Goal: Check status: Check status

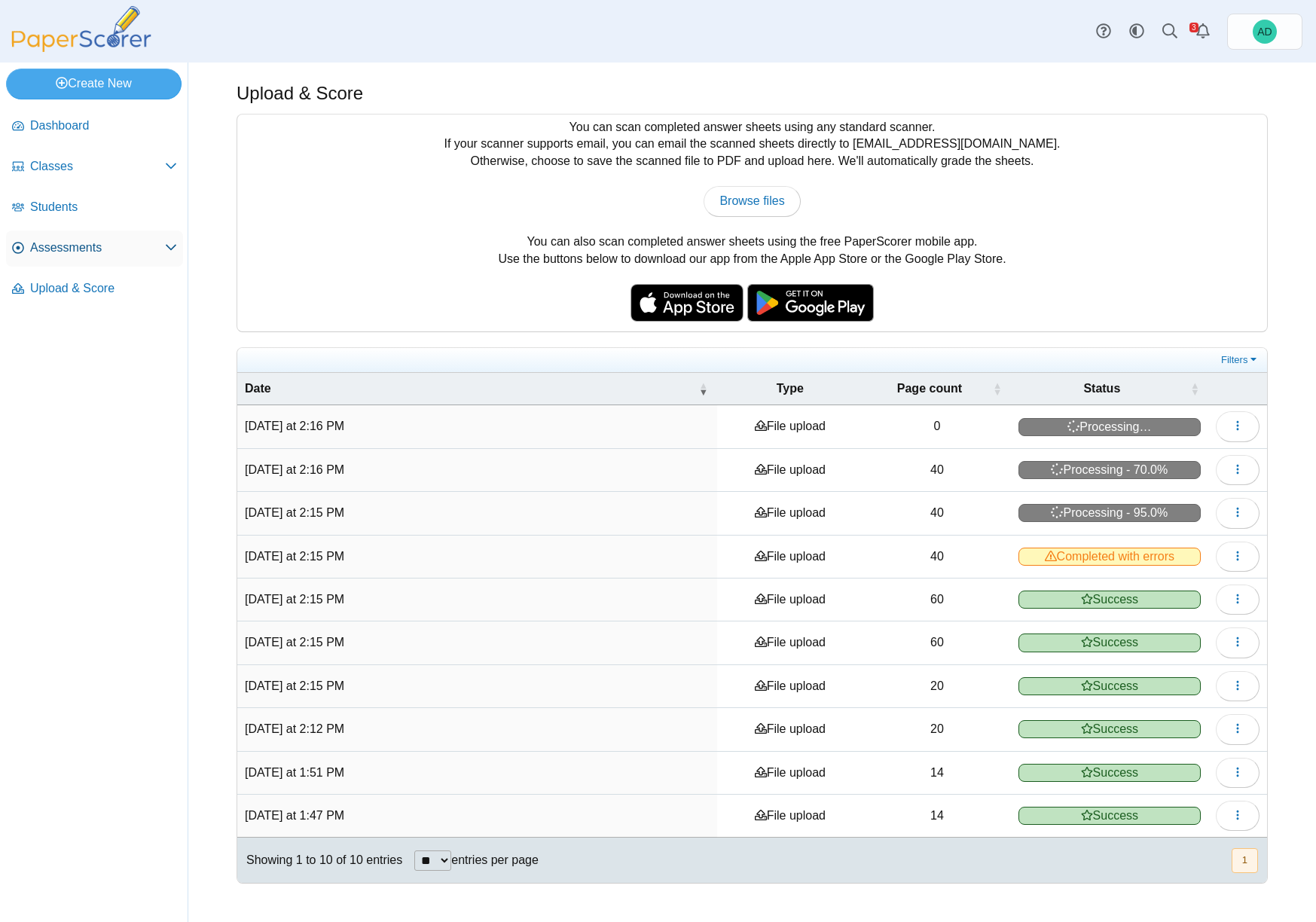
click at [61, 247] on span "Assessments" at bounding box center [98, 247] width 134 height 16
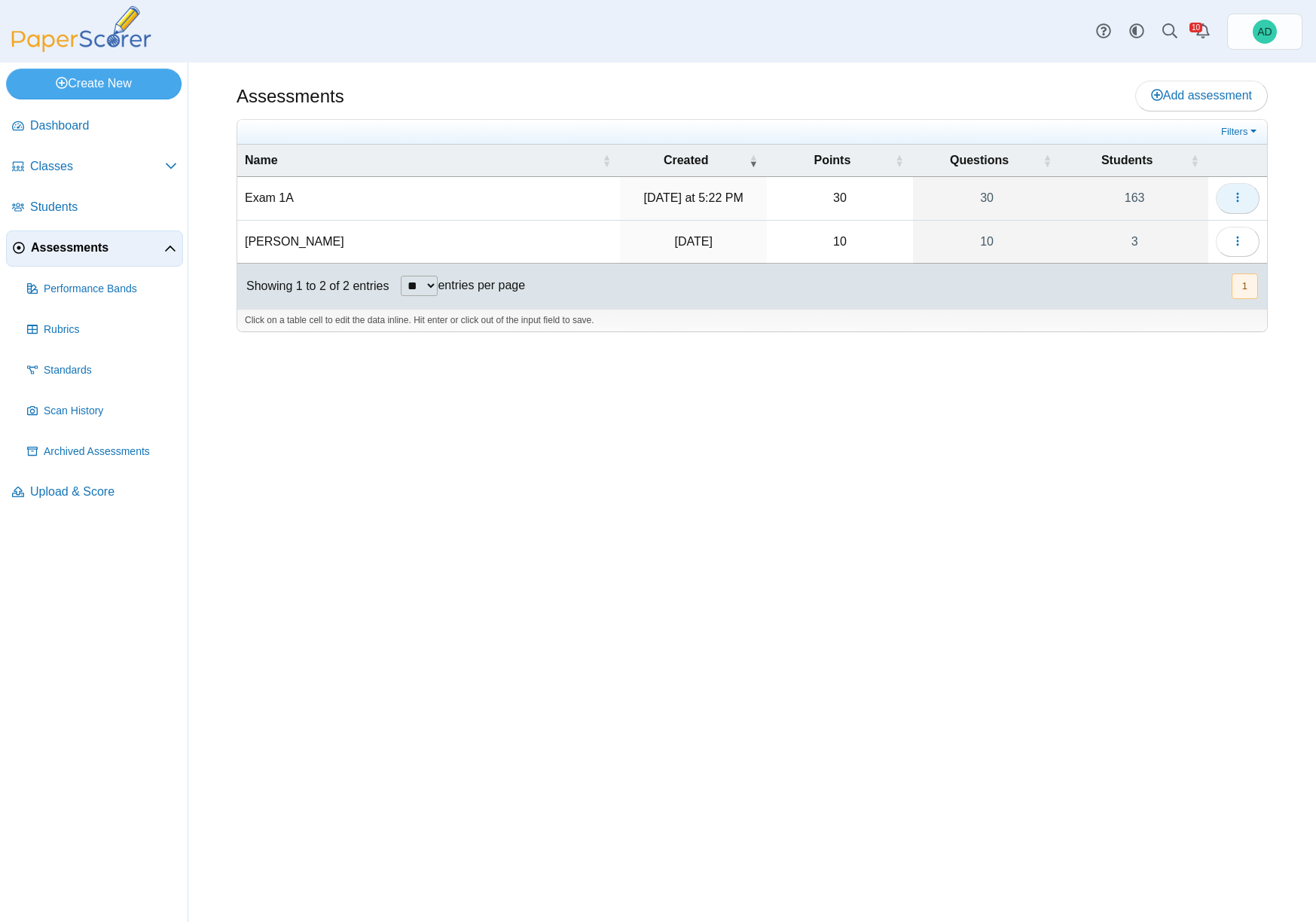
click at [1238, 197] on use "button" at bounding box center [1236, 198] width 2 height 9
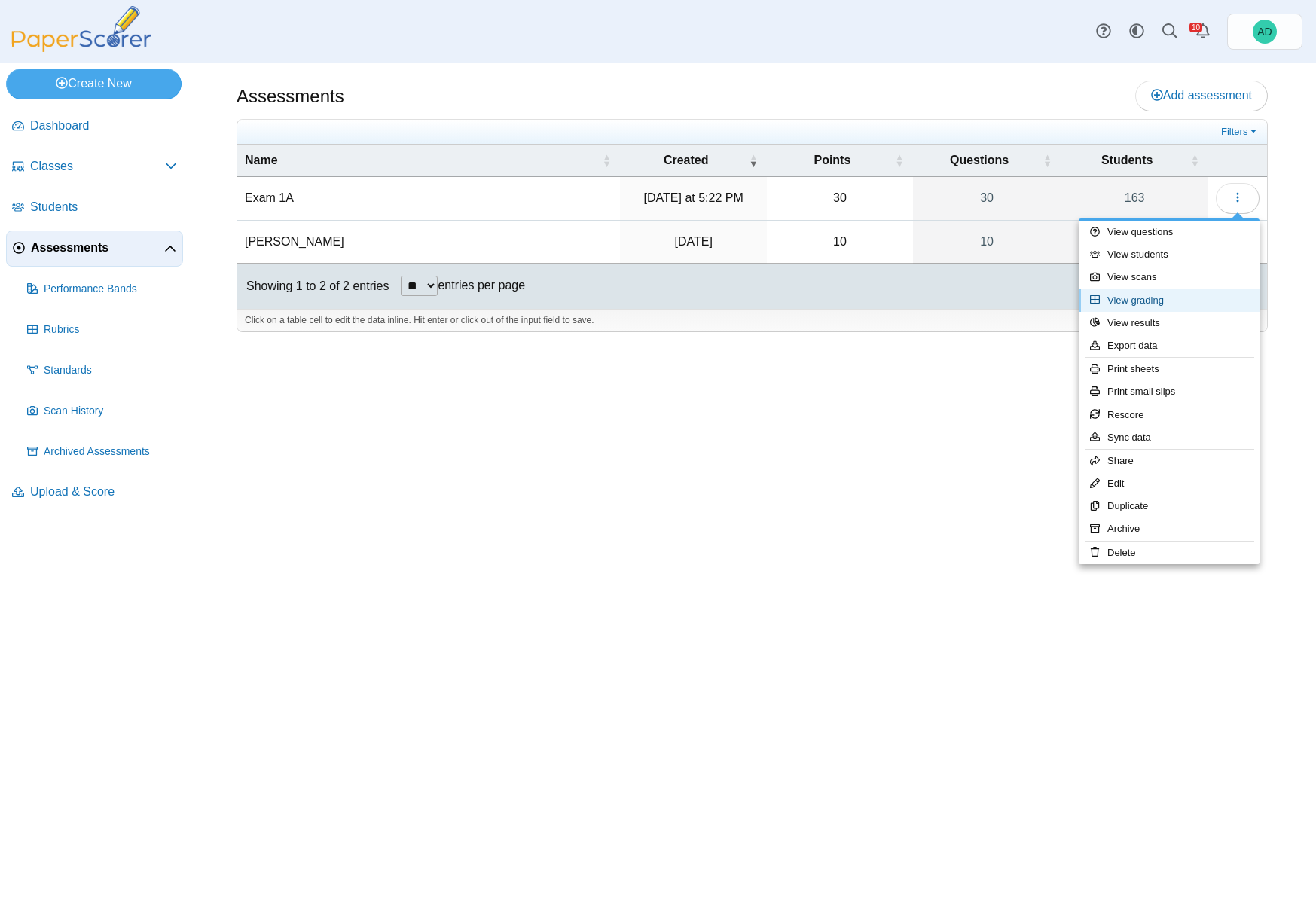
click at [1141, 300] on link "View grading" at bounding box center [1168, 300] width 181 height 23
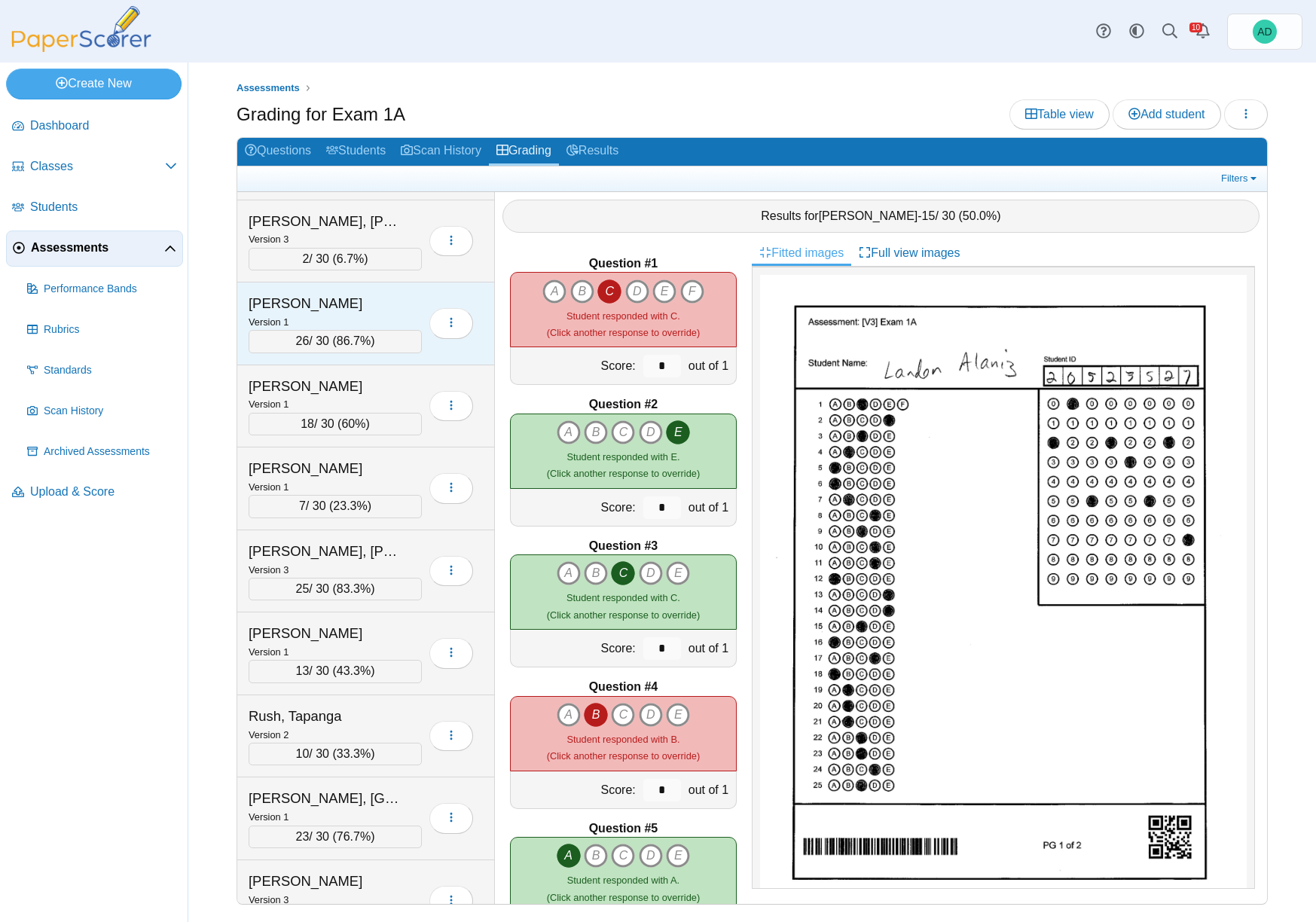
scroll to position [9478, 0]
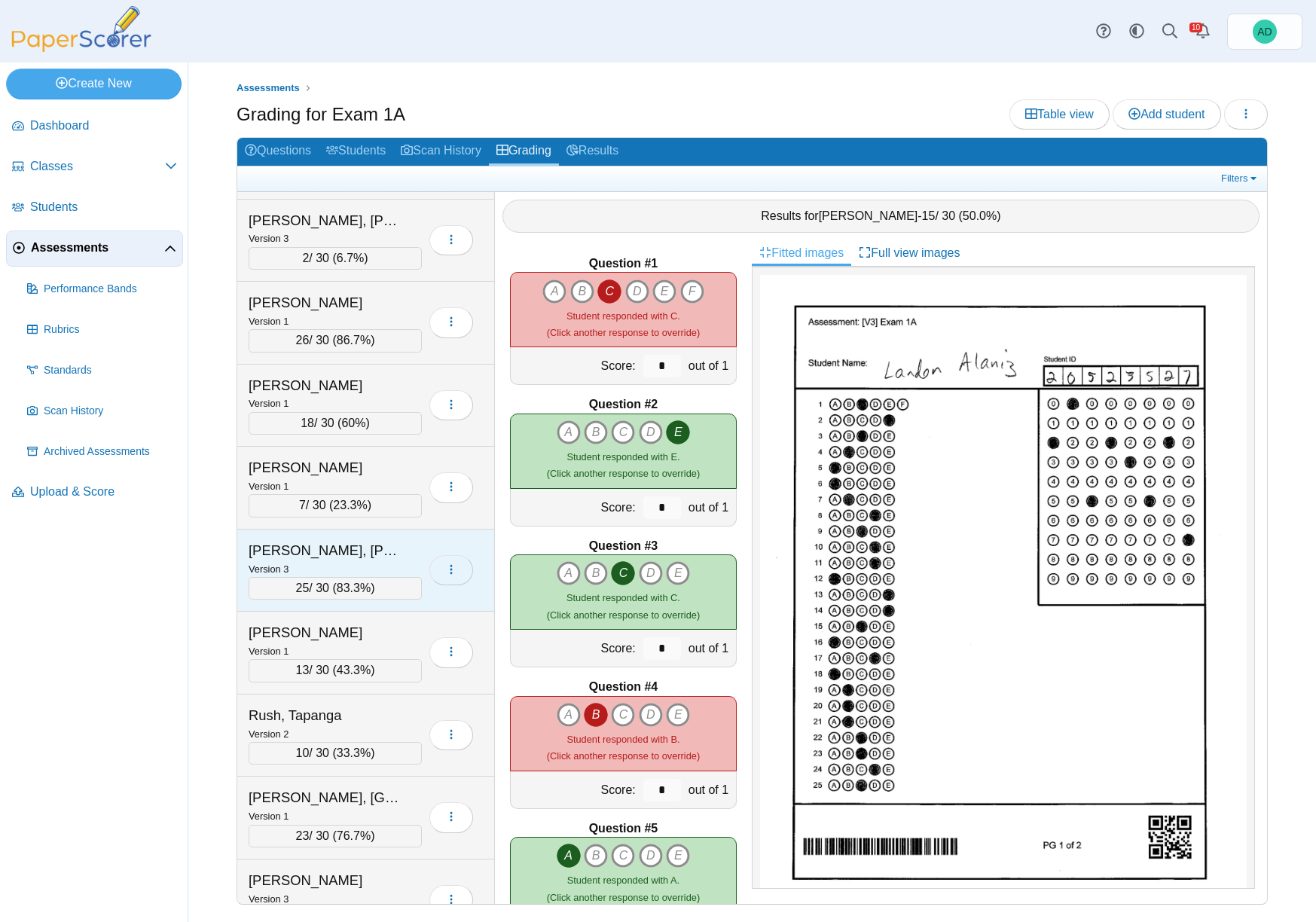
click at [456, 574] on icon "button" at bounding box center [451, 569] width 12 height 12
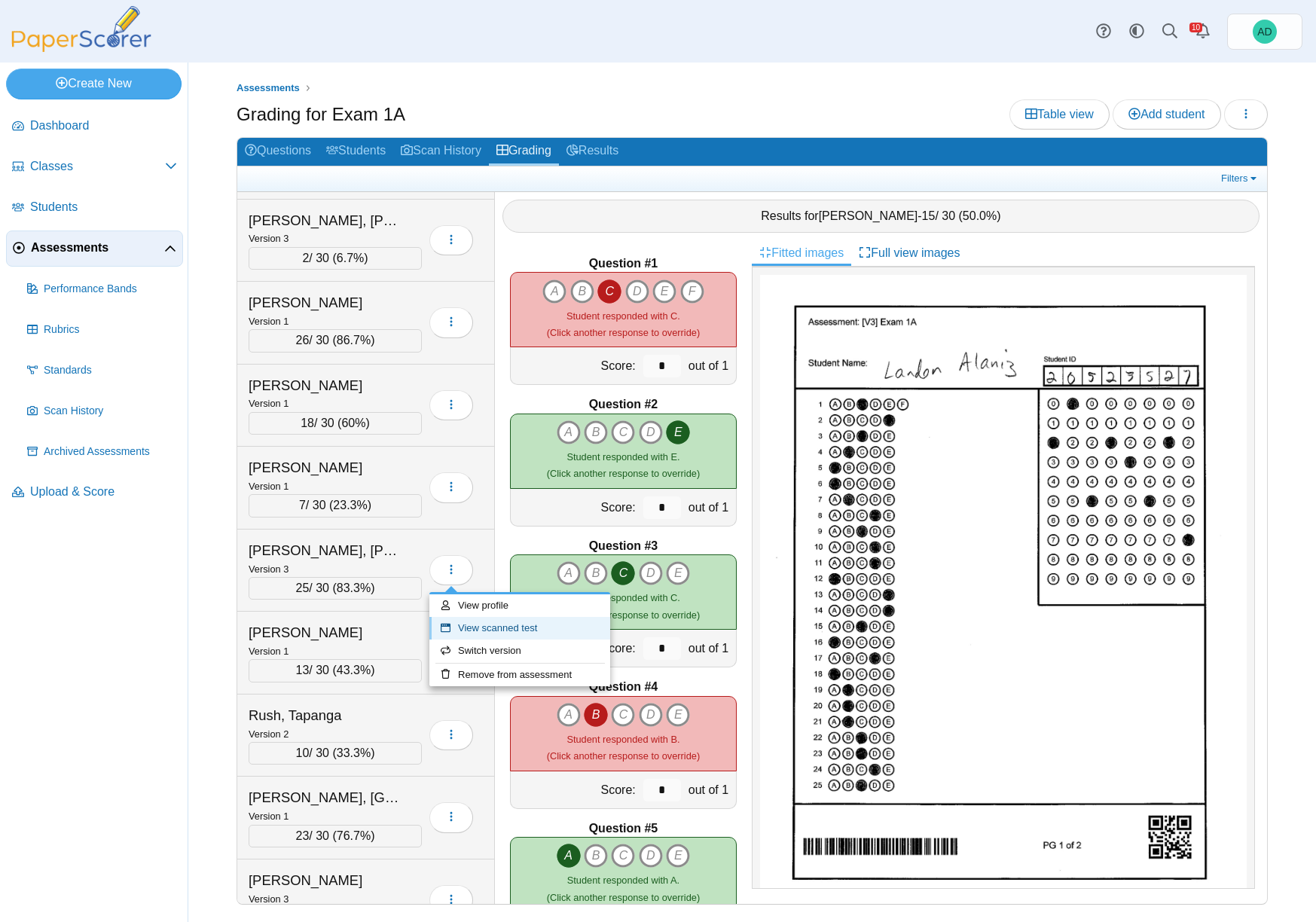
click at [486, 628] on link "View scanned test" at bounding box center [519, 628] width 181 height 23
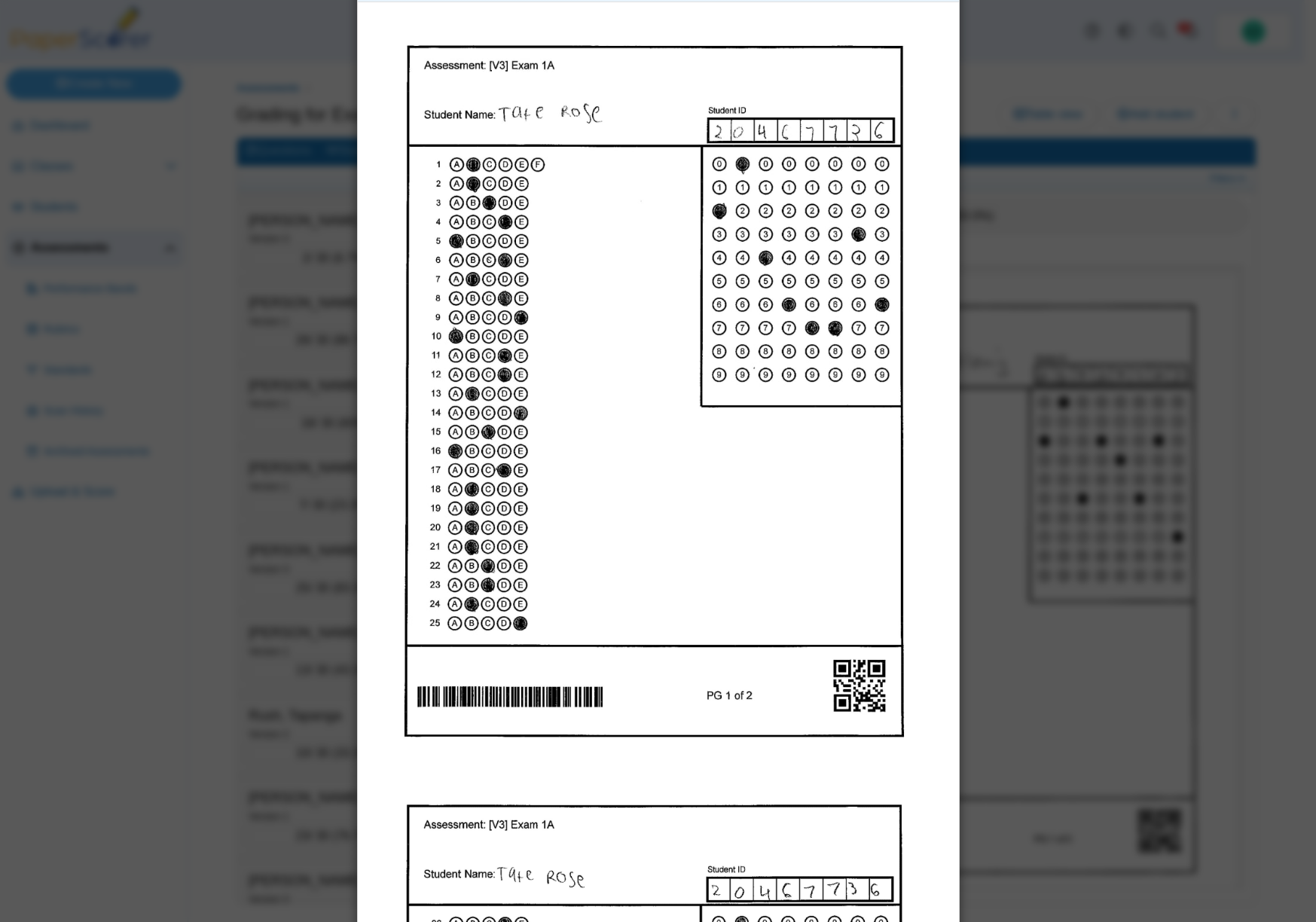
scroll to position [0, 0]
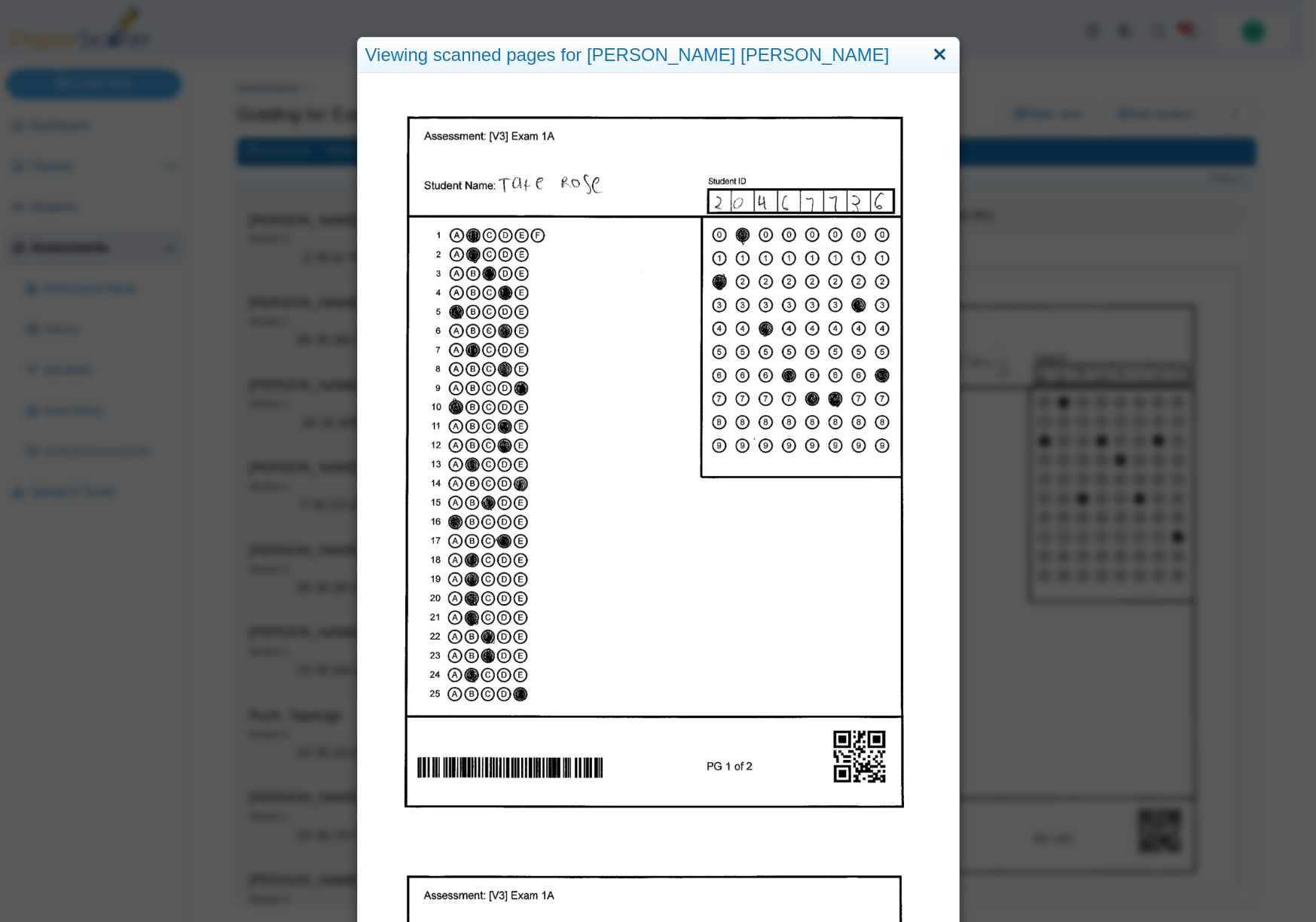
click at [933, 53] on link "Close" at bounding box center [939, 55] width 24 height 26
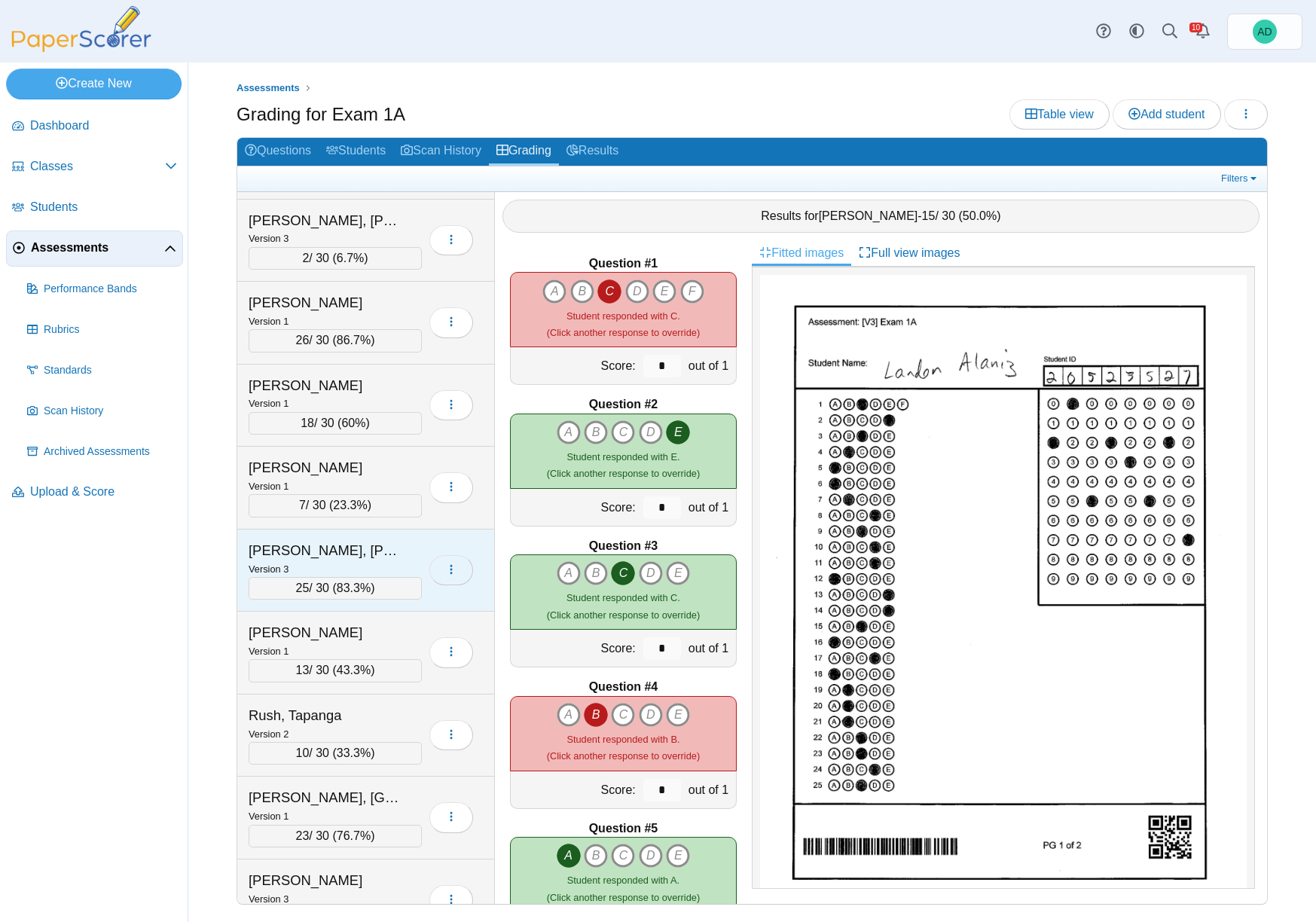
click at [451, 568] on use "button" at bounding box center [452, 570] width 2 height 9
click at [451, 567] on use "button" at bounding box center [452, 570] width 2 height 9
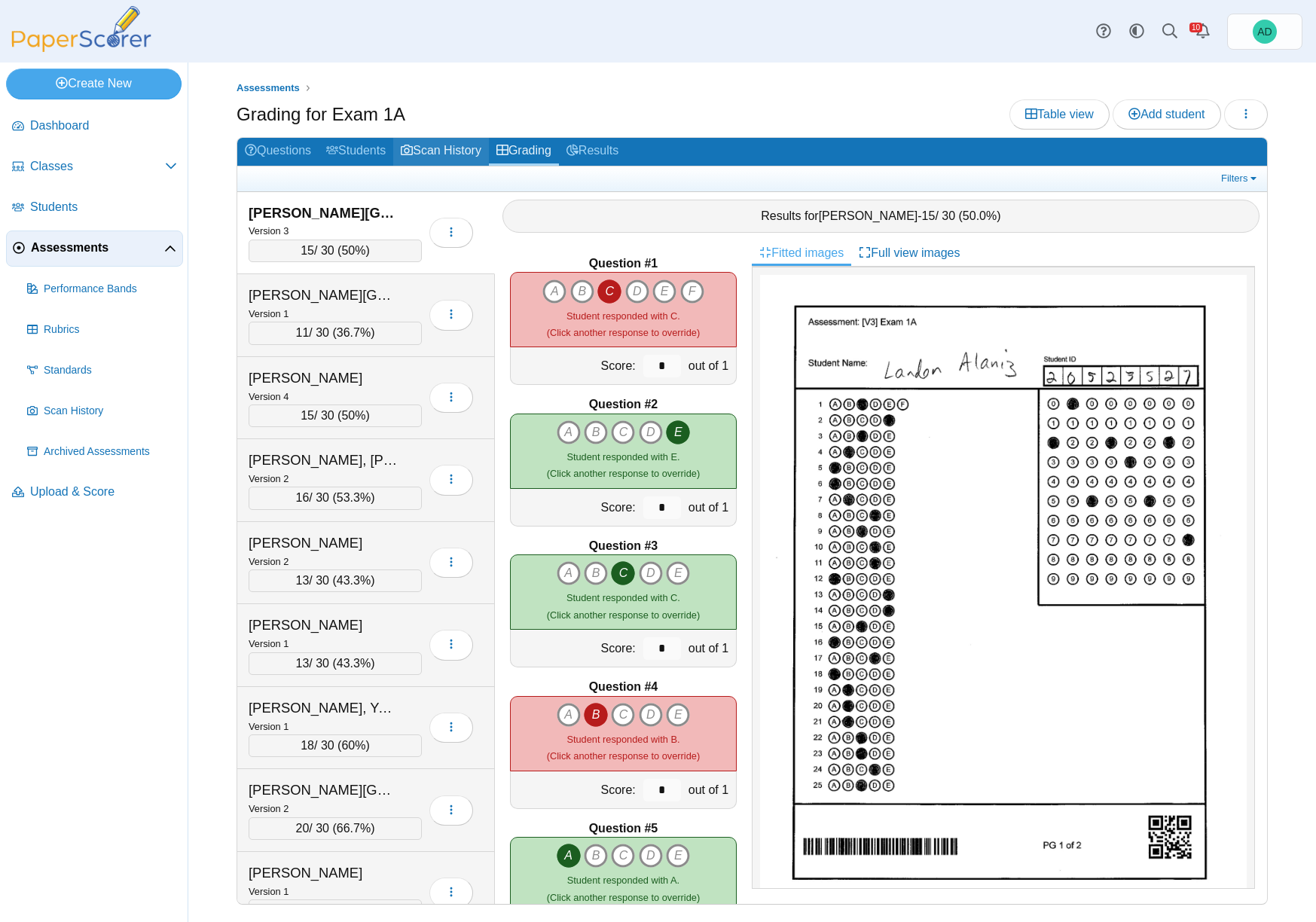
click at [466, 149] on link "Scan History" at bounding box center [440, 151] width 96 height 27
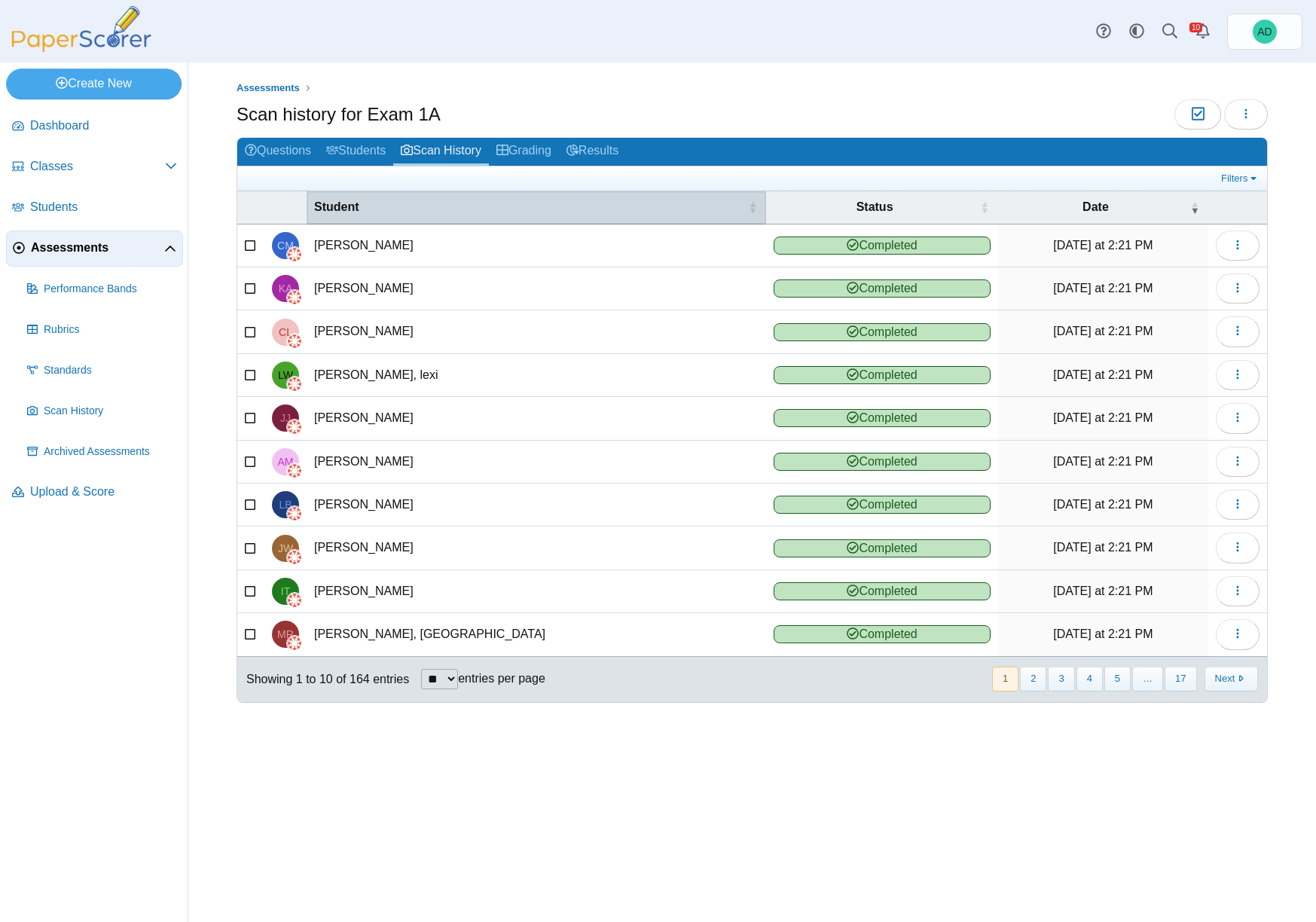
click at [329, 204] on span "Student" at bounding box center [337, 207] width 45 height 13
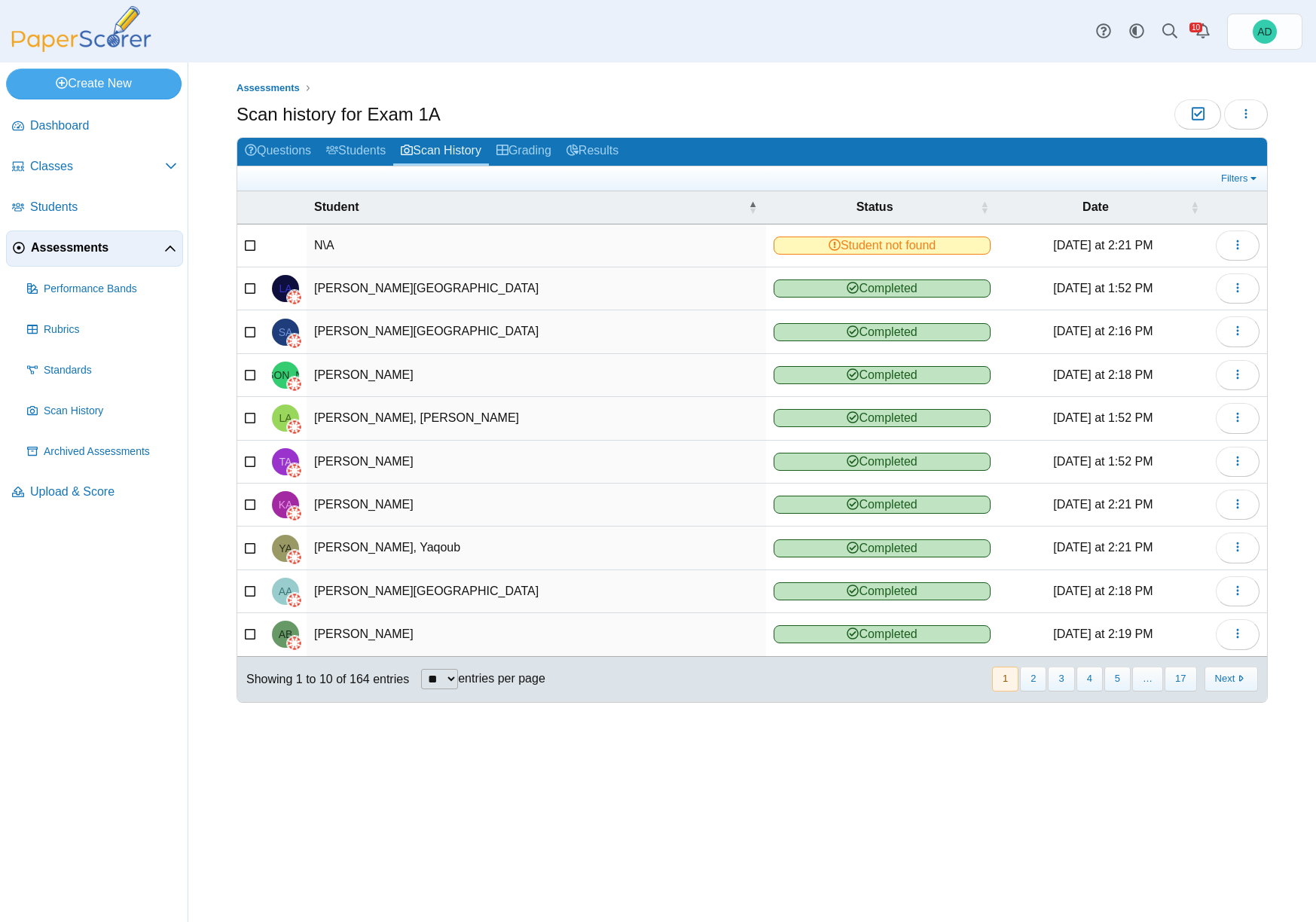
drag, startPoint x: 547, startPoint y: 258, endPoint x: 541, endPoint y: 251, distance: 9.2
click at [547, 258] on td "N\A" at bounding box center [536, 245] width 459 height 43
select select "**"
click option "**" at bounding box center [0, 0] width 0 height 0
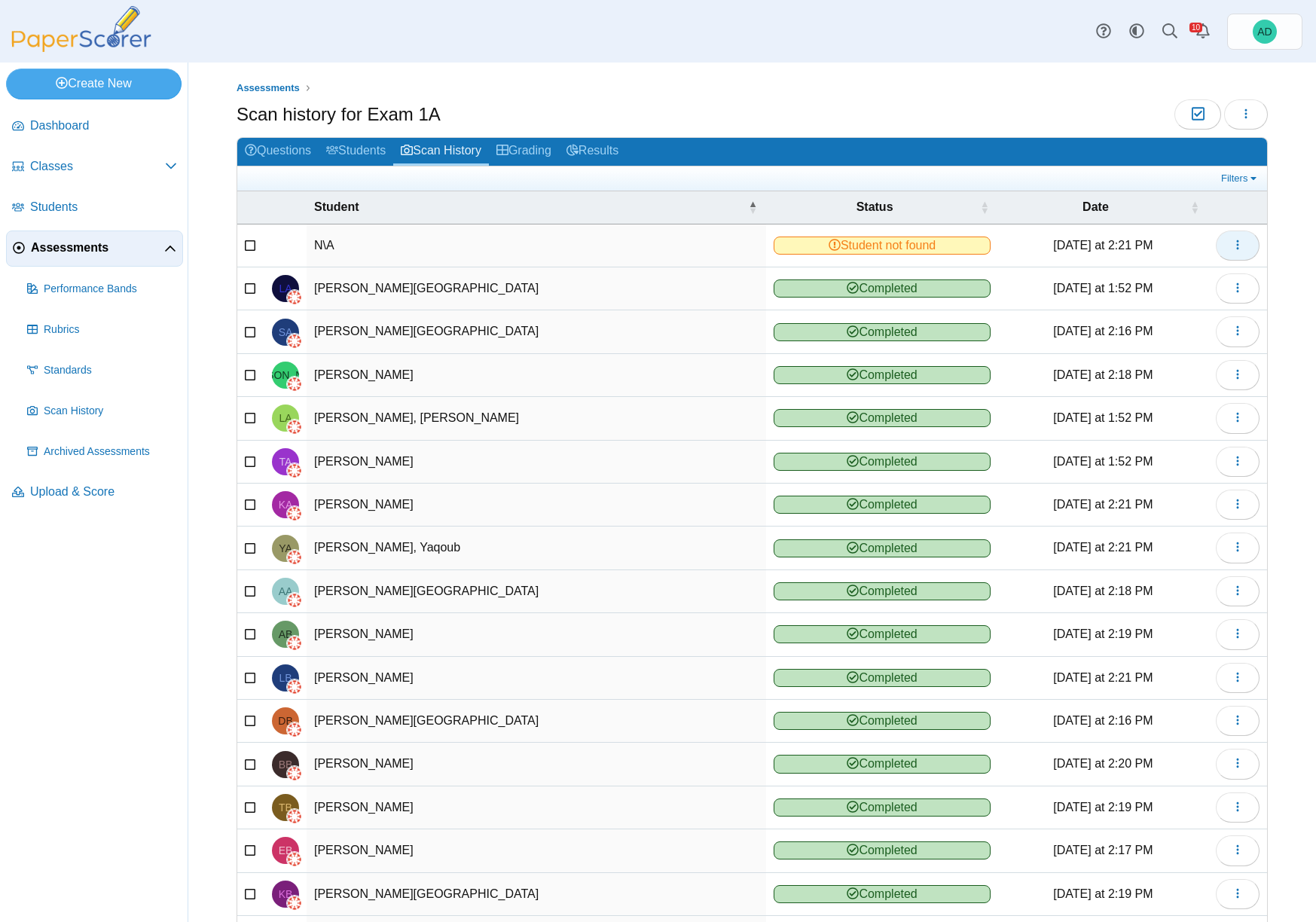
click at [1231, 240] on icon "button" at bounding box center [1236, 244] width 12 height 12
click at [1143, 277] on link "View scanned test" at bounding box center [1157, 279] width 181 height 23
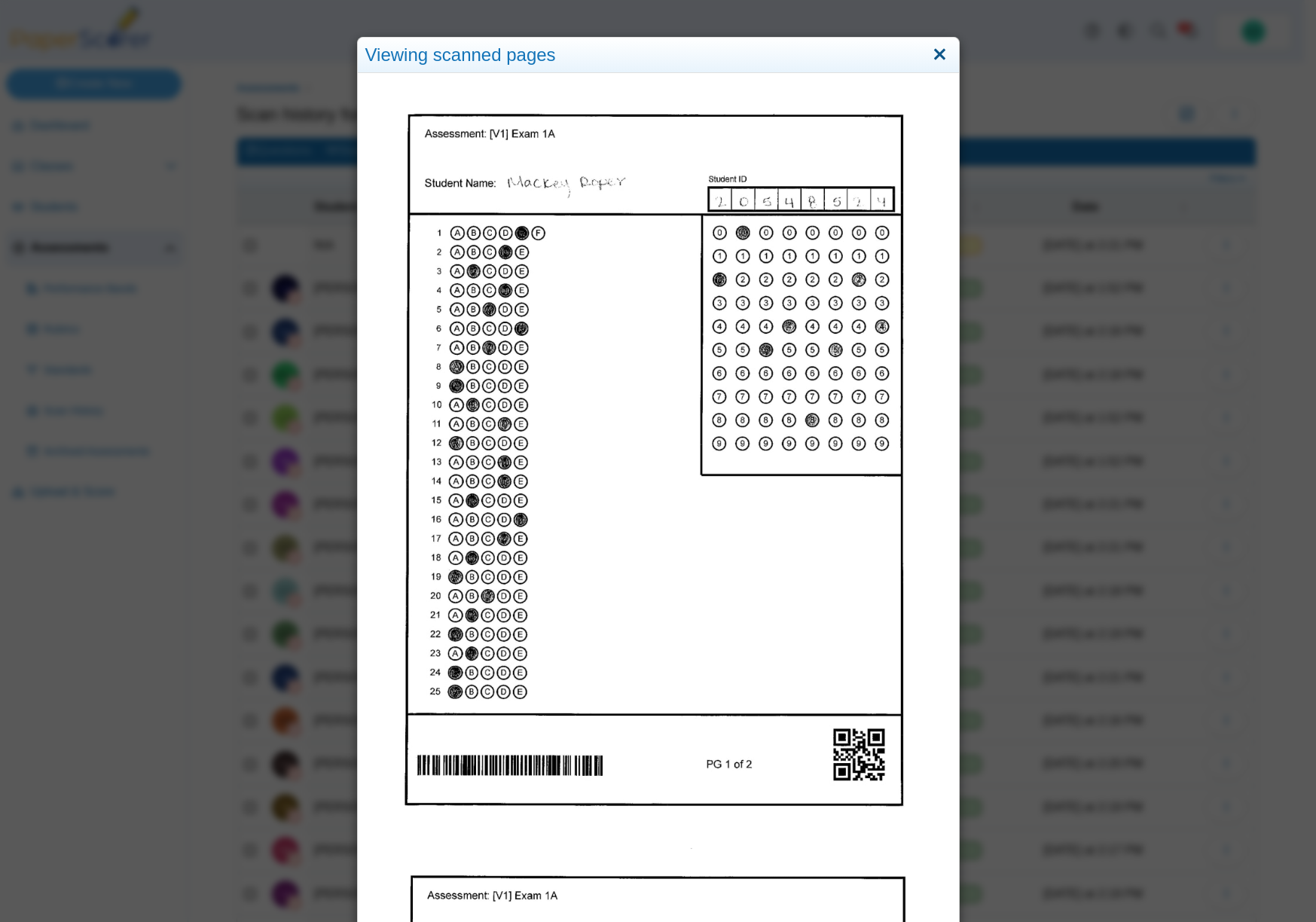
click at [934, 54] on link "Close" at bounding box center [939, 55] width 24 height 26
